Goal: Transaction & Acquisition: Purchase product/service

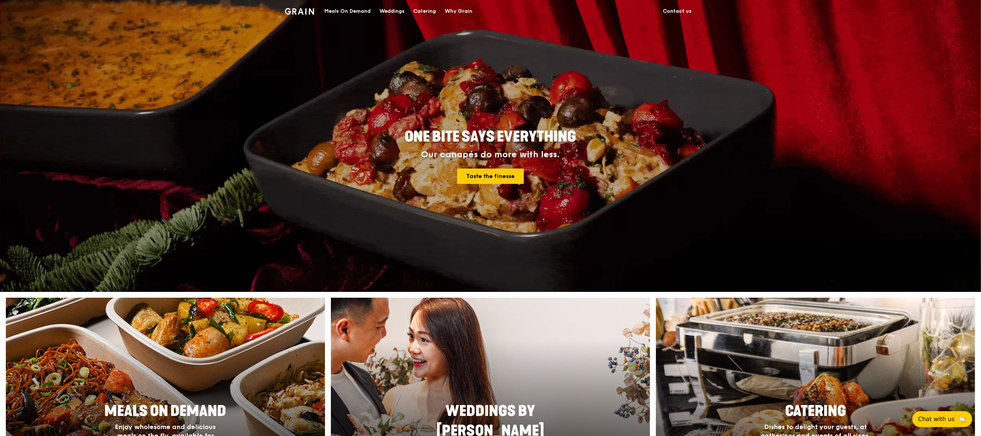
click at [338, 12] on div "Meals On Demand" at bounding box center [347, 11] width 46 height 22
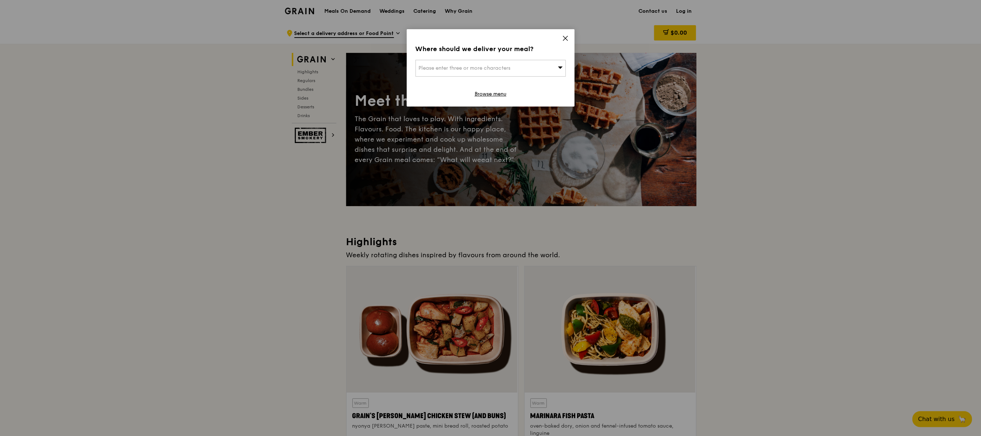
click at [563, 37] on icon at bounding box center [565, 38] width 7 height 7
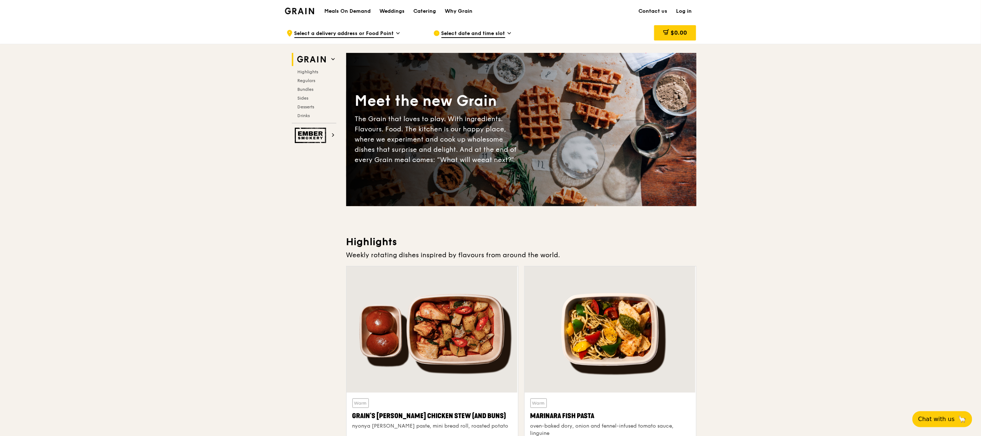
click at [462, 33] on span "Select date and time slot" at bounding box center [473, 34] width 64 height 8
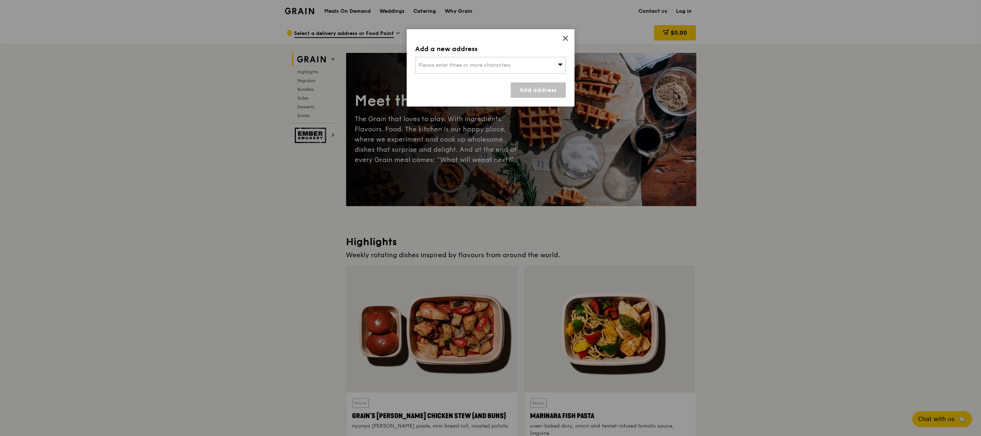
click at [466, 67] on span "Please enter three or more characters" at bounding box center [465, 65] width 92 height 6
type input "410115"
click at [461, 84] on li "115 Lengkong Tiga 410115" at bounding box center [491, 79] width 150 height 13
click at [530, 97] on link "Add address" at bounding box center [538, 89] width 55 height 15
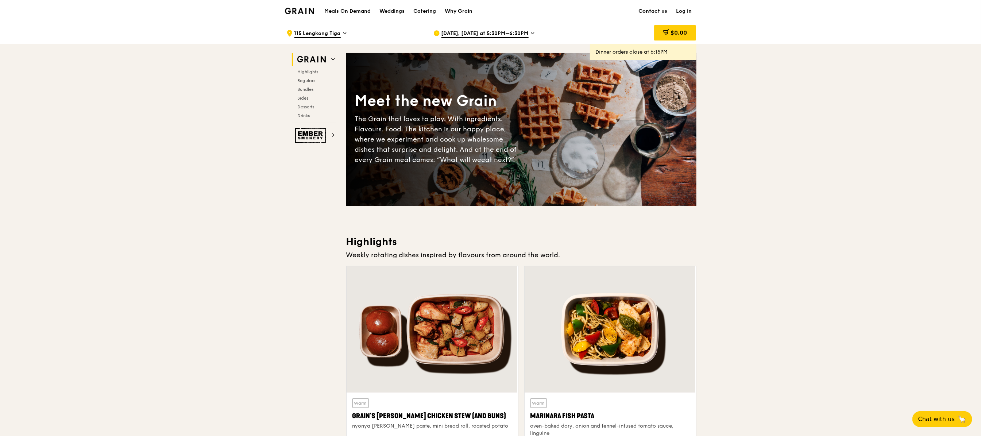
click at [495, 35] on span "[DATE], [DATE] at 5:30PM–6:30PM" at bounding box center [484, 34] width 87 height 8
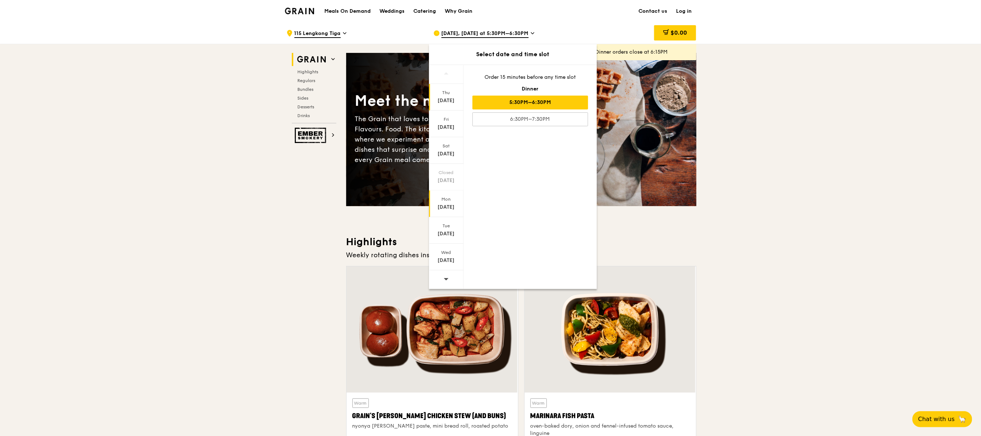
click at [446, 205] on div "[DATE]" at bounding box center [446, 207] width 32 height 7
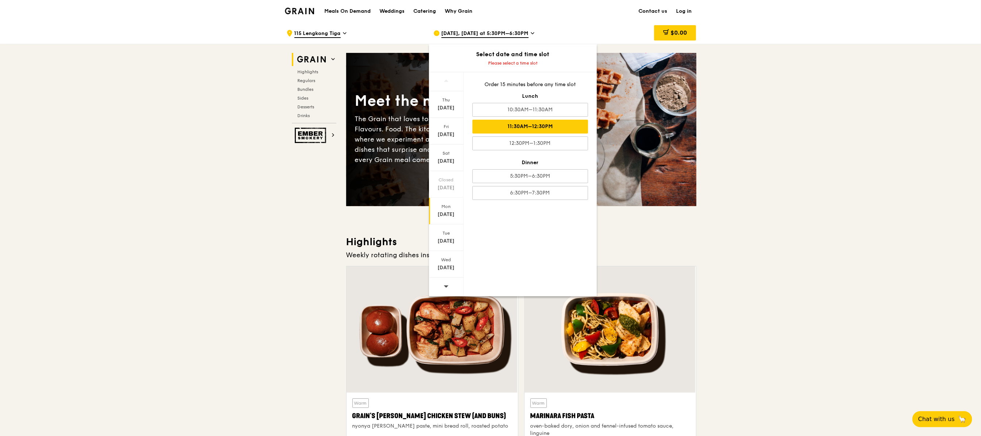
click at [524, 126] on div "11:30AM–12:30PM" at bounding box center [530, 127] width 116 height 14
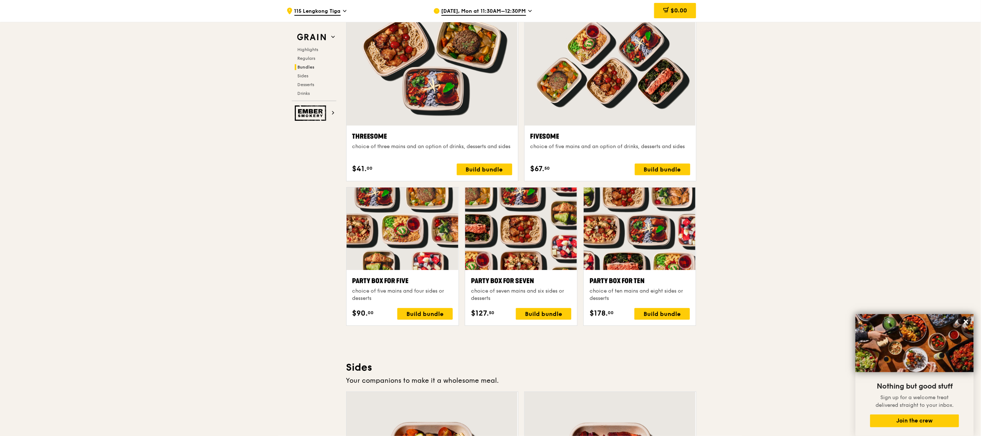
scroll to position [763, 0]
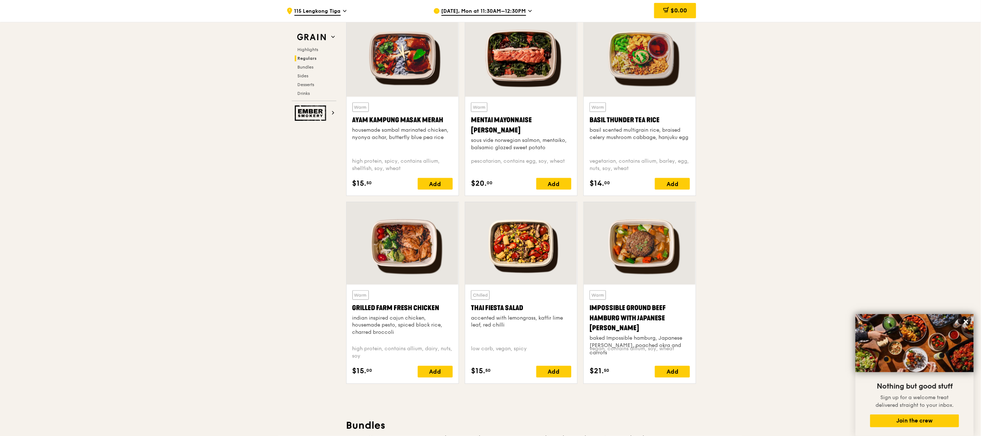
scroll to position [650, 0]
